Goal: Book appointment/travel/reservation

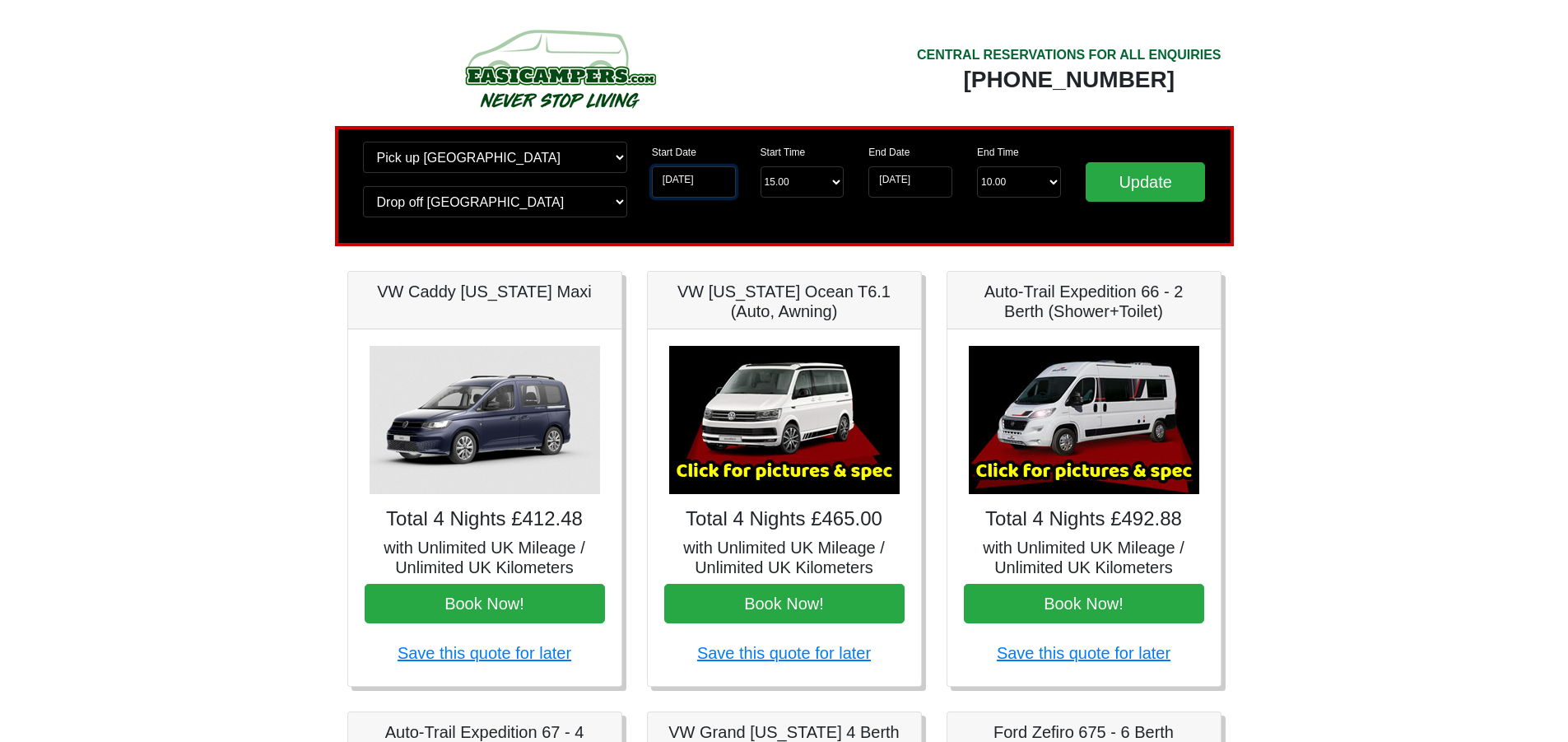
click at [677, 182] on input "[DATE]" at bounding box center [694, 182] width 84 height 32
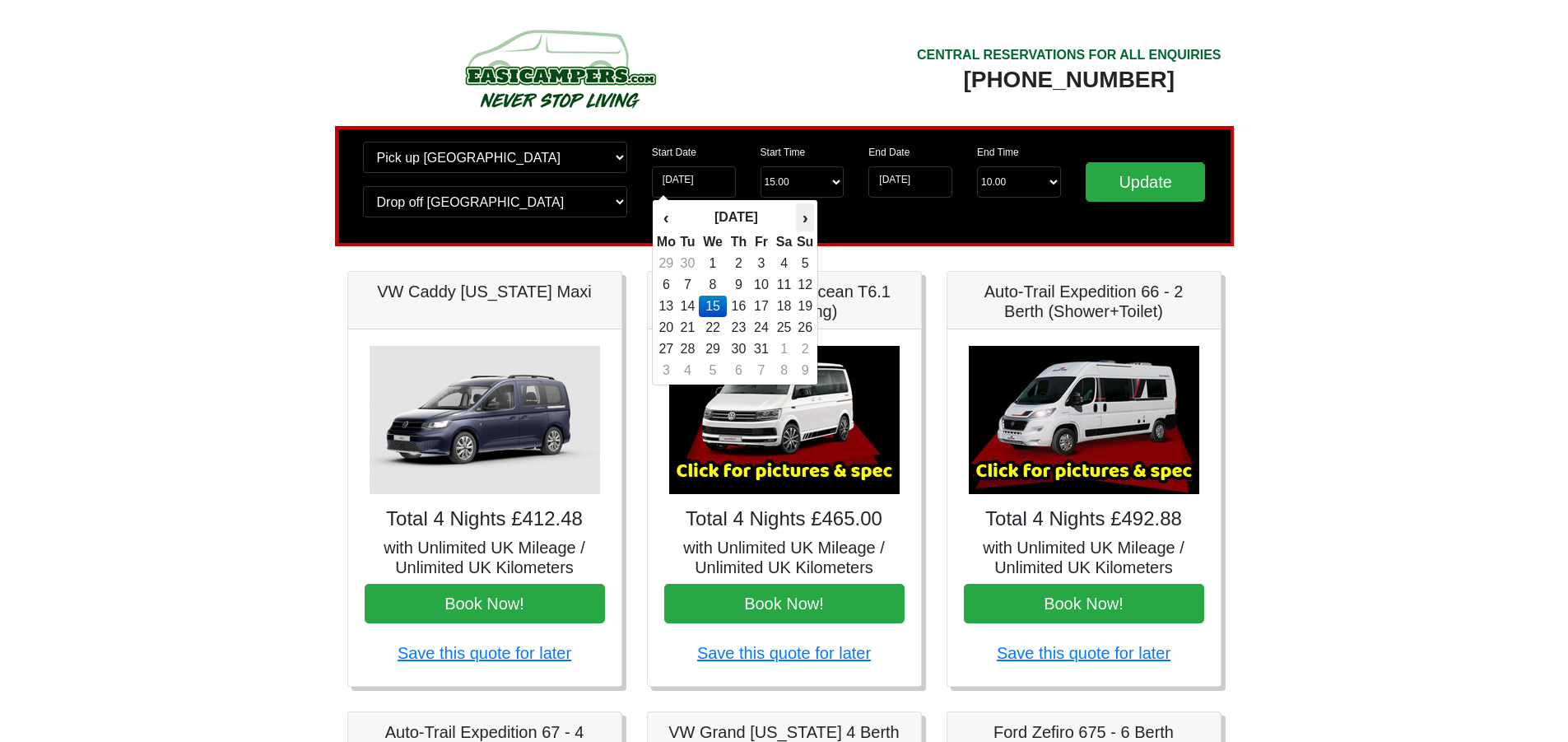
click at [809, 221] on th "›" at bounding box center [805, 217] width 18 height 28
click at [670, 309] on td "10" at bounding box center [666, 306] width 21 height 22
type input "[DATE]"
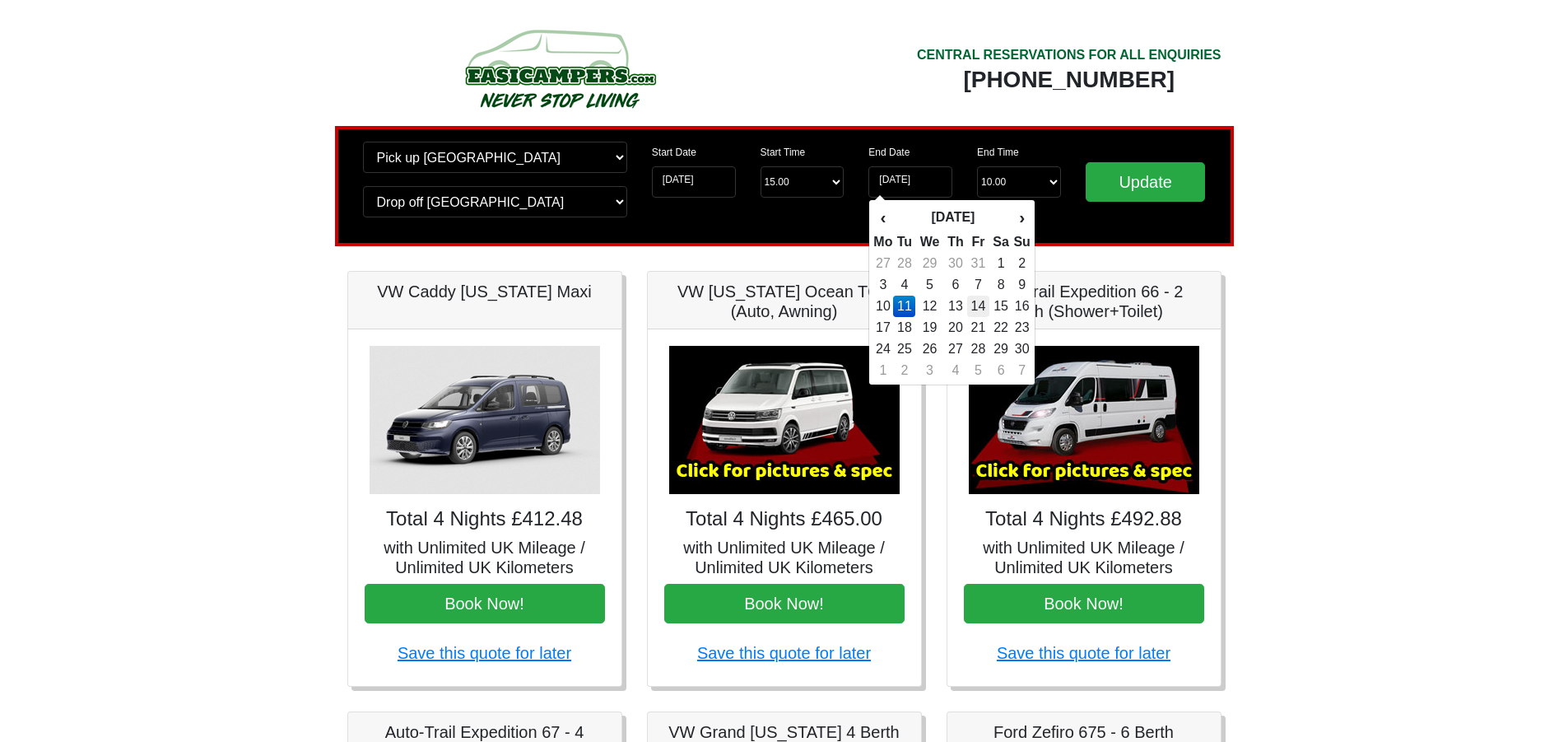
click at [976, 307] on td "14" at bounding box center [978, 306] width 23 height 22
type input "[DATE]"
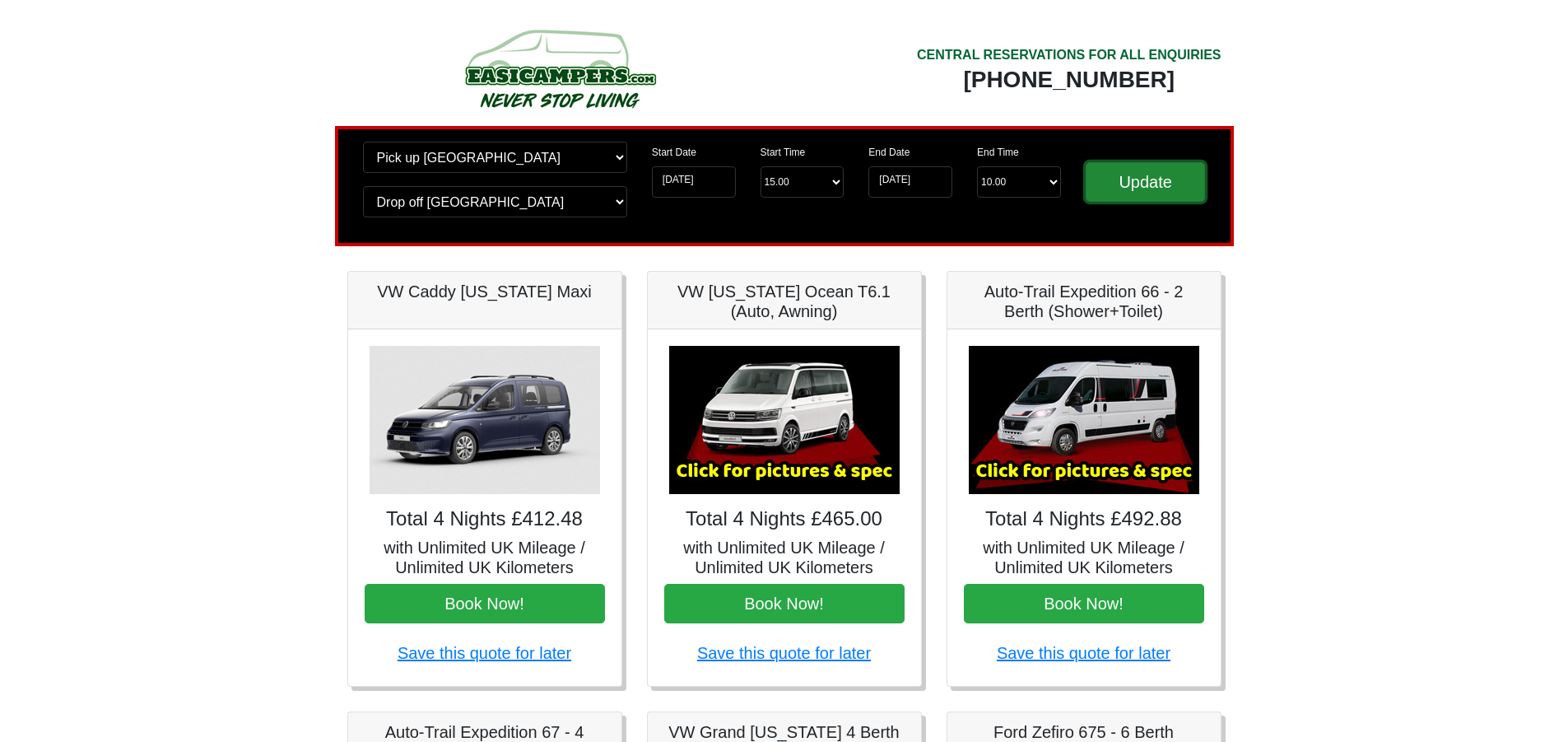
click at [1131, 178] on input "Update" at bounding box center [1146, 182] width 120 height 39
